Goal: Information Seeking & Learning: Learn about a topic

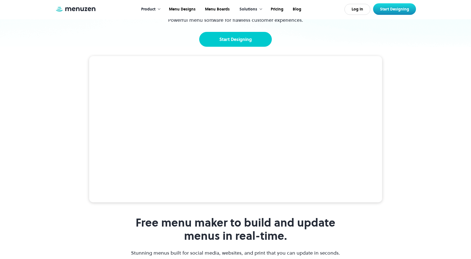
scroll to position [77, 0]
click at [255, 9] on div "Solutions" at bounding box center [248, 9] width 18 height 6
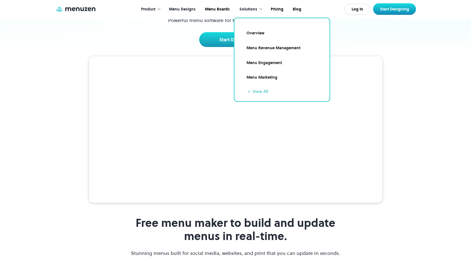
click at [183, 8] on link "Menu Designs" at bounding box center [182, 9] width 36 height 17
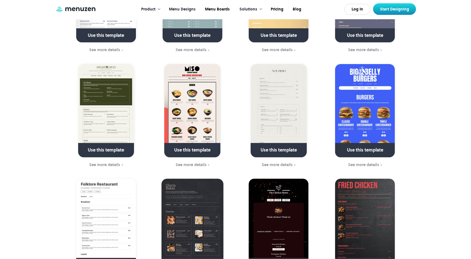
scroll to position [336, 0]
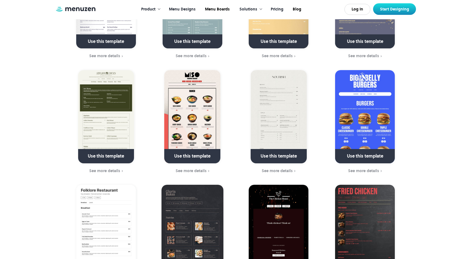
click at [273, 8] on link "Pricing" at bounding box center [276, 9] width 22 height 17
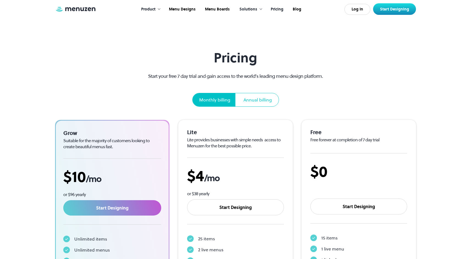
click at [152, 9] on div "Product" at bounding box center [148, 9] width 14 height 6
